Goal: Navigation & Orientation: Find specific page/section

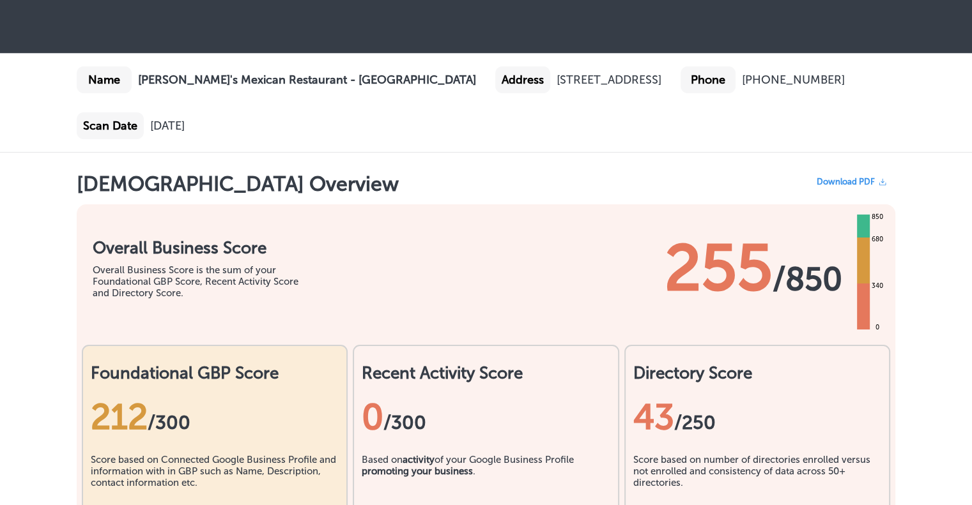
click at [887, 120] on div "Name Sal's Mexican Restaurant - Fresno Address 7476, North Fresno Street, Fresn…" at bounding box center [486, 103] width 972 height 98
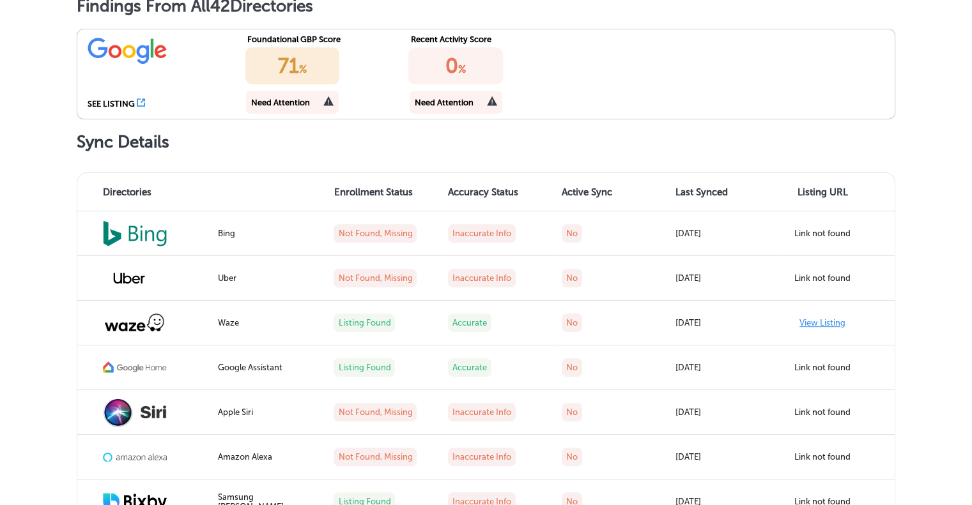
scroll to position [575, 0]
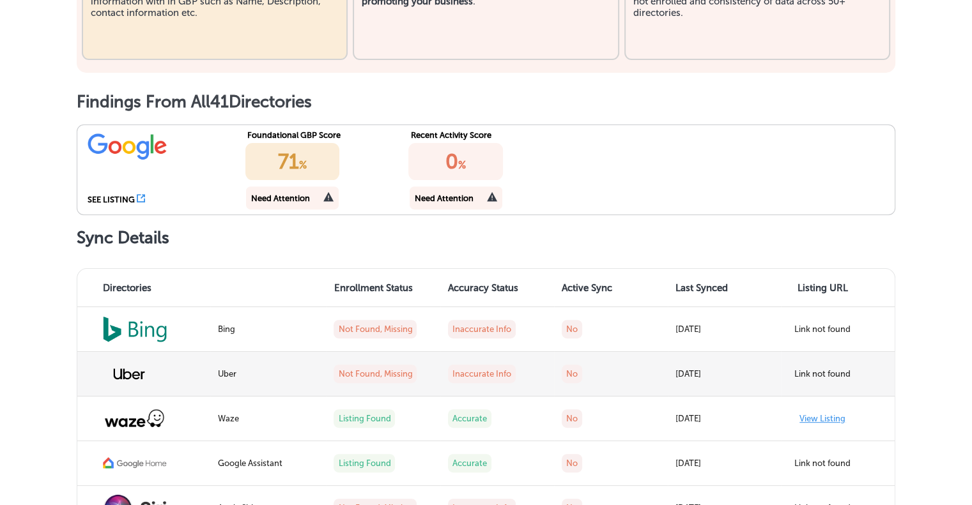
scroll to position [447, 0]
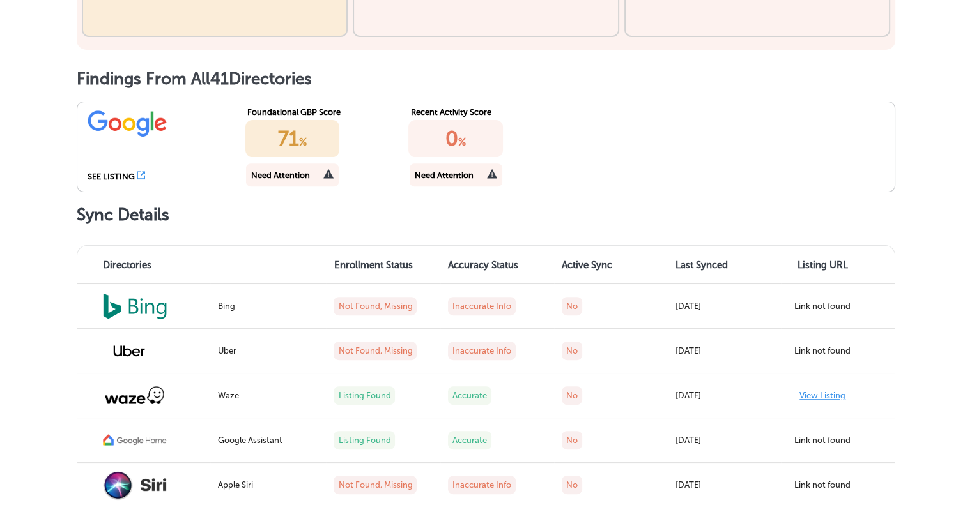
click at [724, 163] on div "SEE LISTING Foundational GBP Score 71 % Need Attention Recent Activity Score 0 …" at bounding box center [486, 147] width 818 height 91
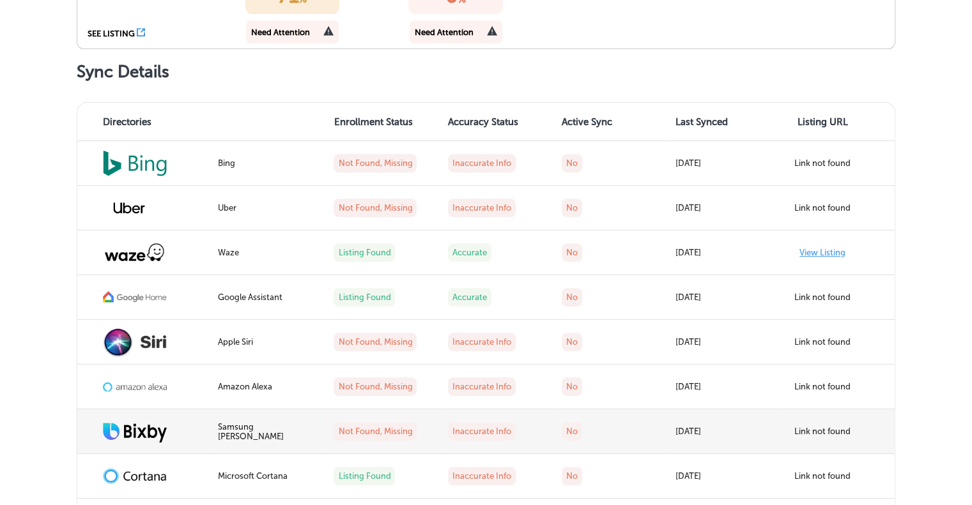
scroll to position [639, 0]
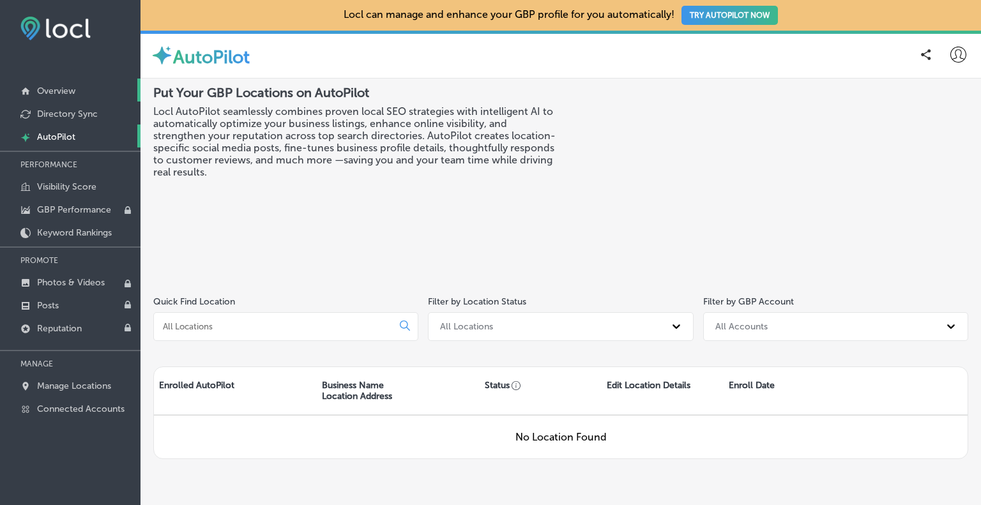
click at [44, 91] on p "Overview" at bounding box center [56, 91] width 38 height 11
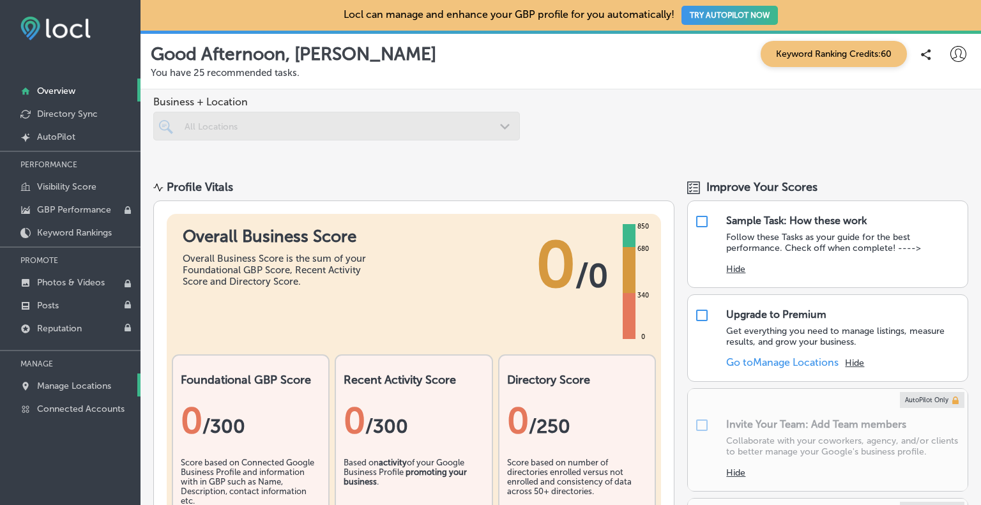
click at [70, 381] on p "Manage Locations" at bounding box center [74, 386] width 74 height 11
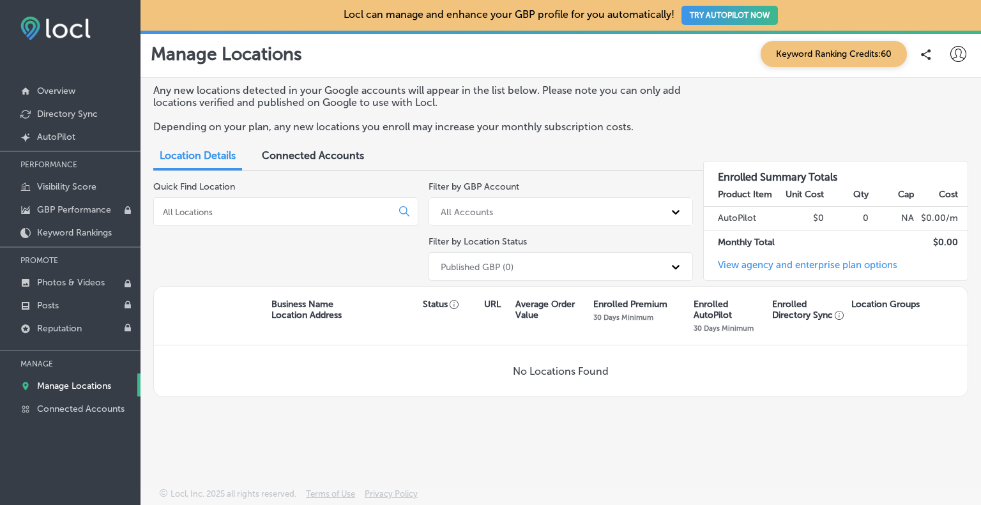
click at [300, 146] on div "Connected Accounts" at bounding box center [312, 156] width 121 height 27
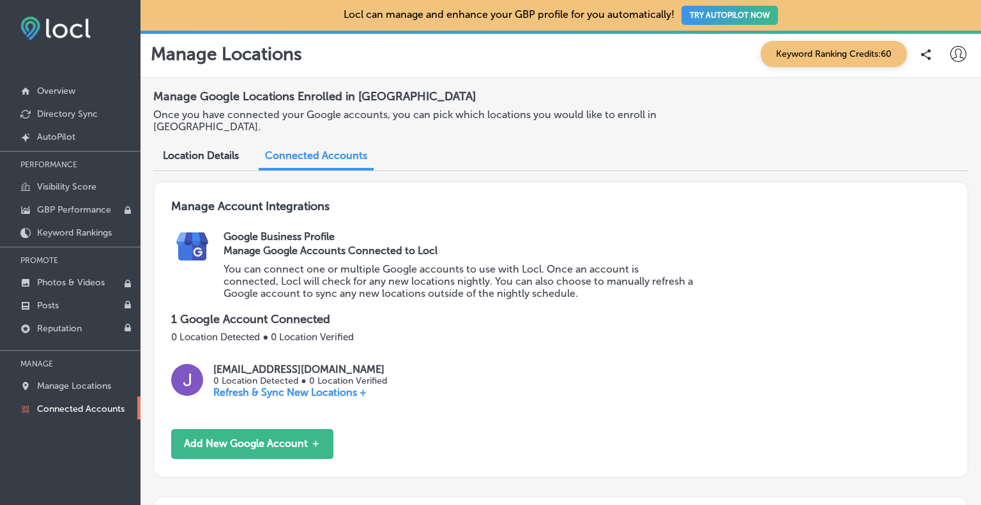
click at [222, 150] on span "Location Details" at bounding box center [201, 155] width 76 height 12
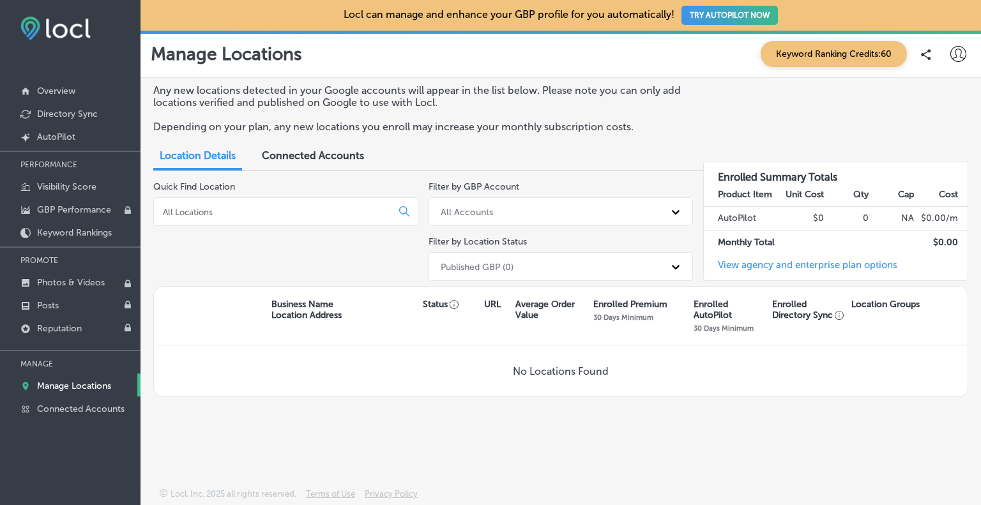
click at [342, 155] on span "Connected Accounts" at bounding box center [313, 155] width 102 height 12
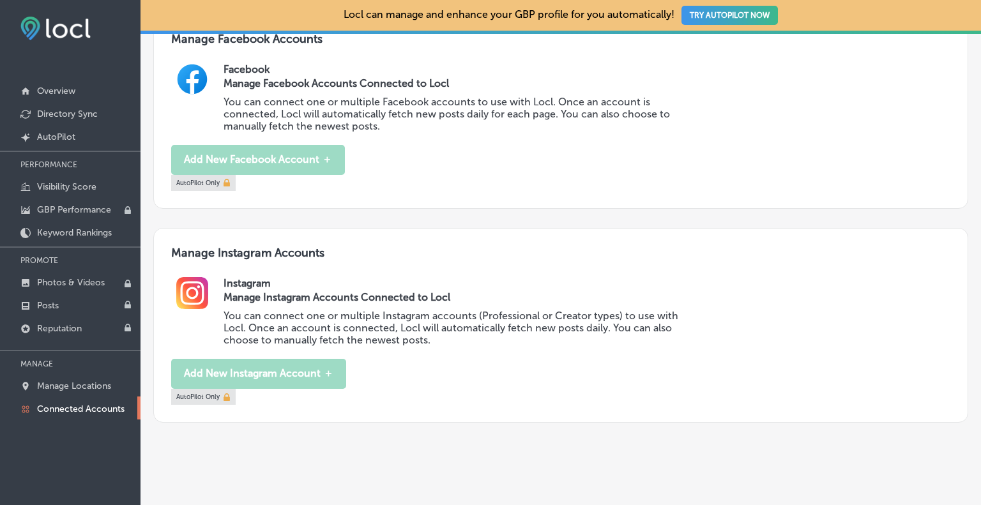
scroll to position [677, 0]
